Goal: Task Accomplishment & Management: Complete application form

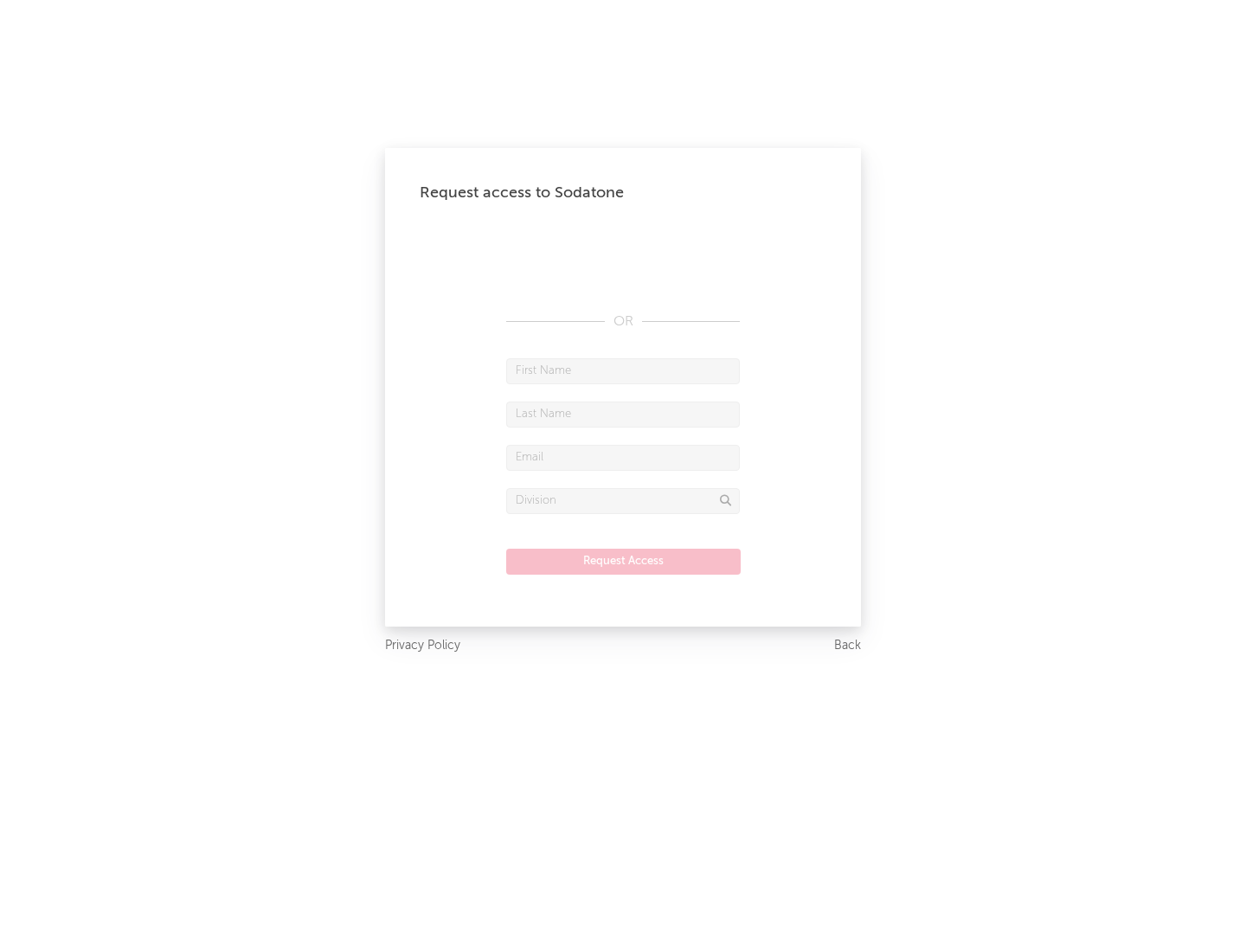
click at [623, 370] on input "text" at bounding box center [623, 371] width 234 height 26
type input "[PERSON_NAME]"
click at [623, 414] on input "text" at bounding box center [623, 414] width 234 height 26
type input "[PERSON_NAME]"
click at [623, 457] on input "text" at bounding box center [623, 458] width 234 height 26
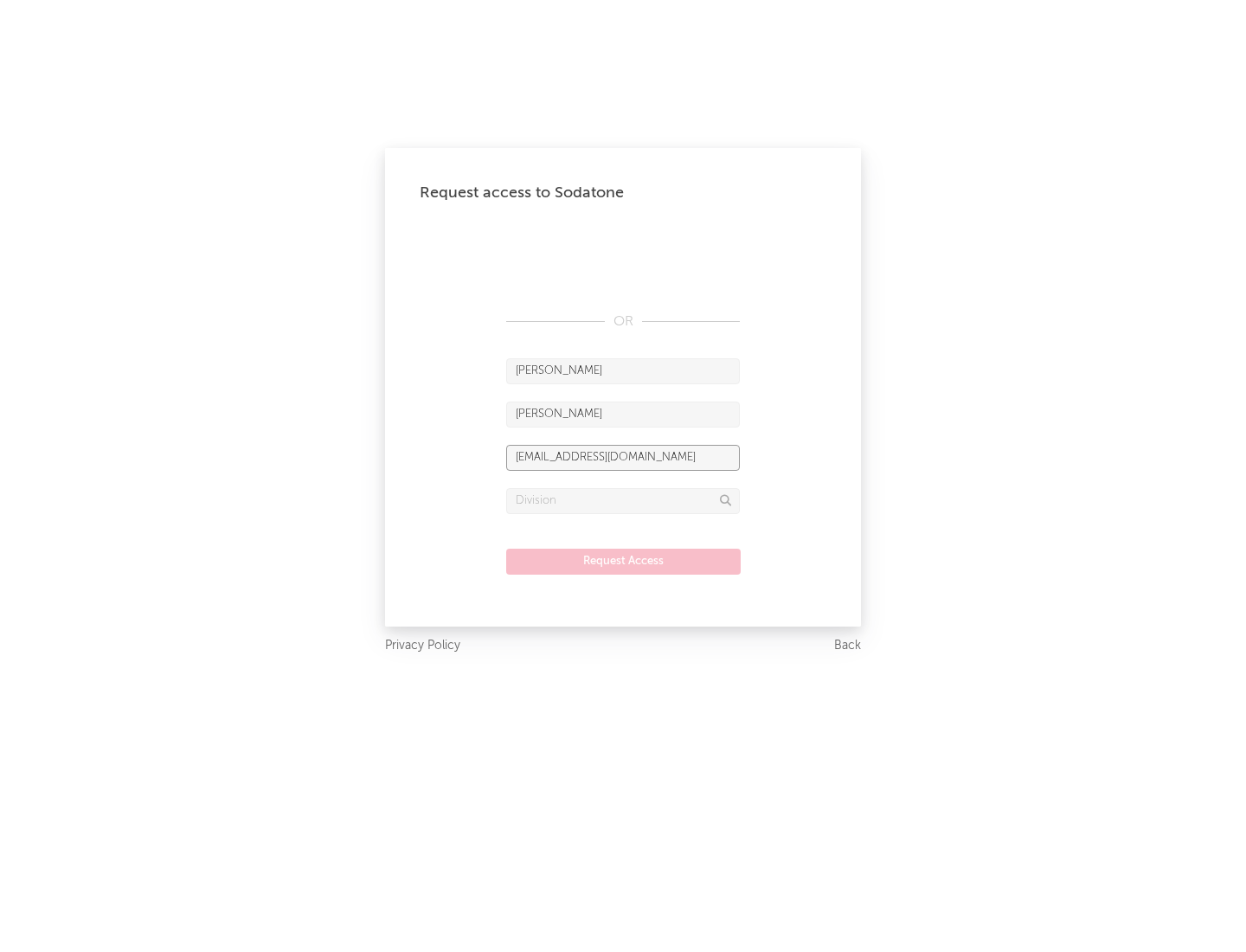
type input "[EMAIL_ADDRESS][DOMAIN_NAME]"
click at [623, 500] on input "text" at bounding box center [623, 501] width 234 height 26
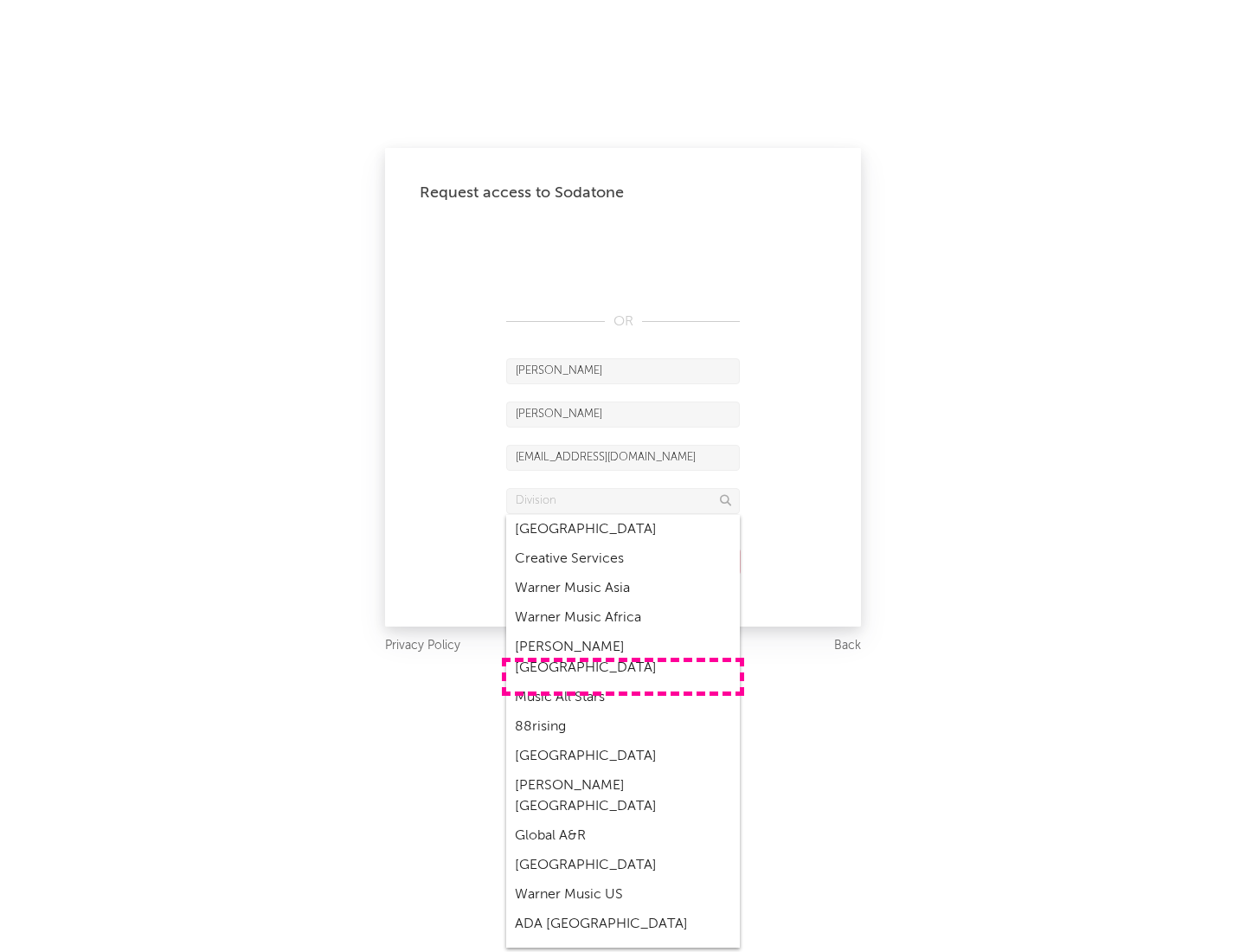
click at [623, 682] on div "Music All Stars" at bounding box center [623, 697] width 234 height 30
type input "Music All Stars"
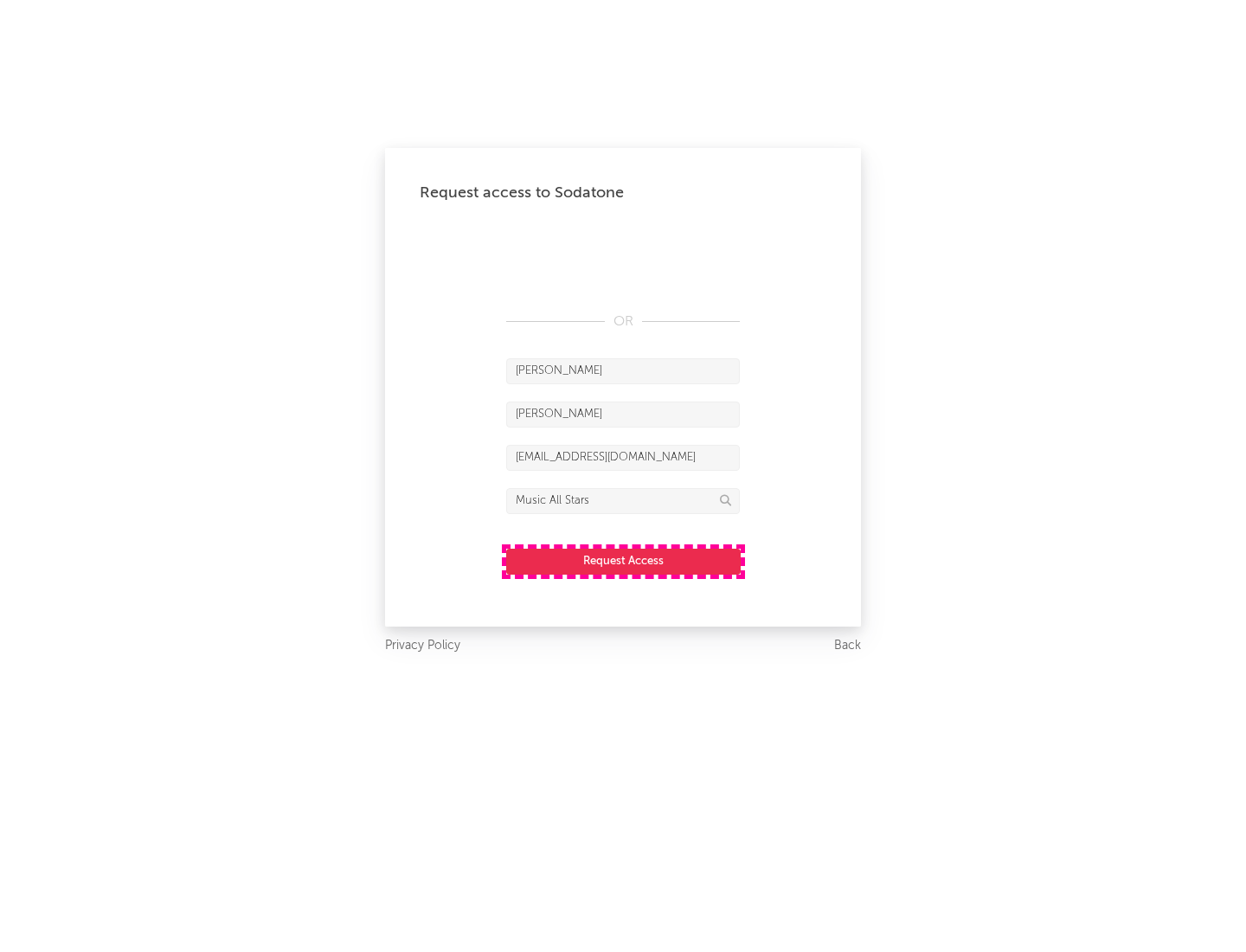
click at [623, 561] on button "Request Access" at bounding box center [623, 561] width 235 height 26
